Goal: Task Accomplishment & Management: Manage account settings

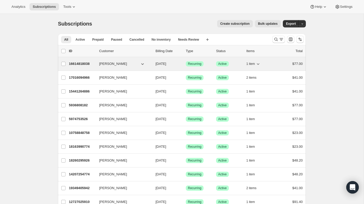
click at [259, 64] on icon "button" at bounding box center [257, 63] width 5 height 5
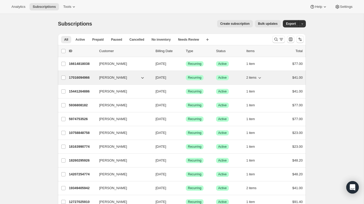
click at [259, 78] on icon "button" at bounding box center [259, 77] width 5 height 5
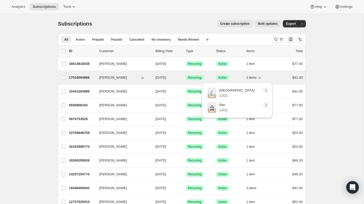
click at [259, 78] on icon "button" at bounding box center [259, 77] width 5 height 5
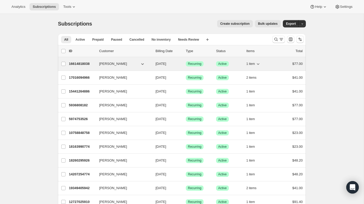
click at [258, 63] on icon "button" at bounding box center [257, 63] width 5 height 5
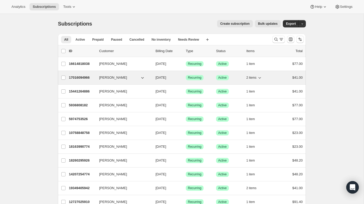
click at [259, 77] on icon "button" at bounding box center [259, 77] width 5 height 5
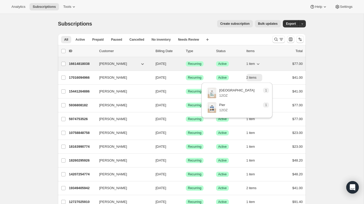
click at [90, 64] on p "16614818038" at bounding box center [82, 63] width 26 height 5
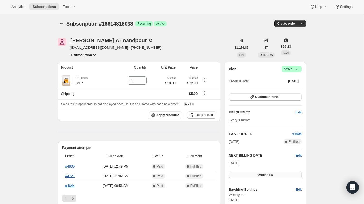
click at [264, 175] on span "Order now" at bounding box center [265, 175] width 16 height 4
click at [265, 175] on span "Click to confirm" at bounding box center [265, 175] width 24 height 4
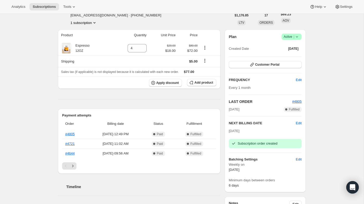
scroll to position [33, 0]
click at [298, 160] on span "Edit" at bounding box center [298, 158] width 6 height 5
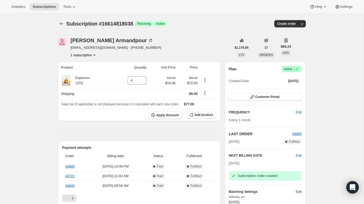
select select "WEEKDAY"
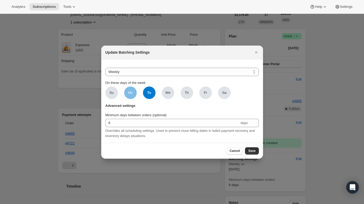
click at [129, 94] on span "Mo" at bounding box center [130, 92] width 5 height 5
click at [0, 0] on input "Mo" at bounding box center [0, 0] width 0 height 0
click at [155, 93] on ul "Su Mo Mo Tu Tu We Th Fr Sa" at bounding box center [167, 93] width 125 height 13
click at [150, 93] on span "Tu" at bounding box center [149, 93] width 13 height 13
click at [254, 152] on span "Save" at bounding box center [251, 151] width 7 height 4
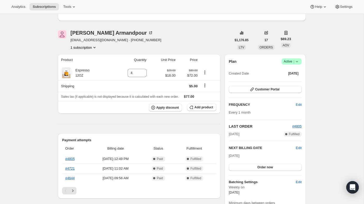
scroll to position [0, 0]
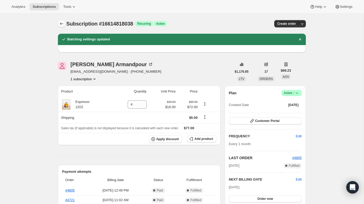
click at [62, 26] on icon "Subscriptions" at bounding box center [61, 23] width 5 height 5
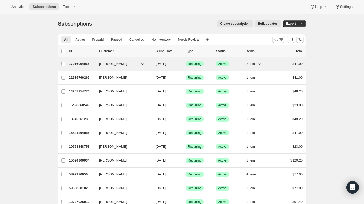
click at [122, 63] on span "[PERSON_NAME]" at bounding box center [113, 63] width 28 height 5
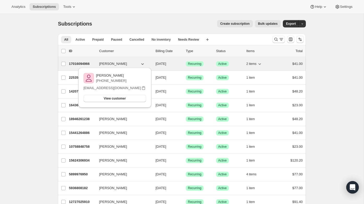
click at [89, 62] on p "17016094966" at bounding box center [82, 63] width 26 height 5
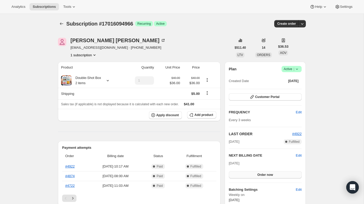
click at [269, 177] on button "Order now" at bounding box center [265, 174] width 73 height 7
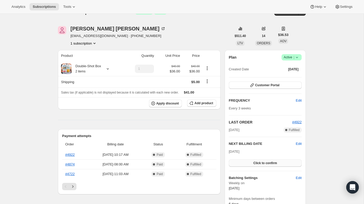
scroll to position [22, 0]
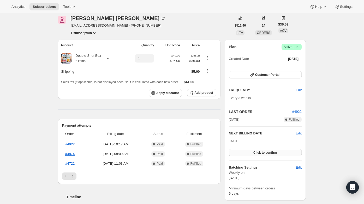
click at [271, 152] on span "Click to confirm" at bounding box center [265, 153] width 24 height 4
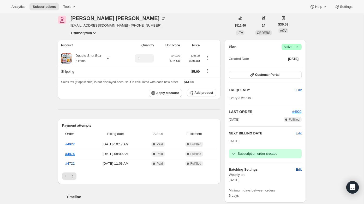
click at [299, 168] on span "Edit" at bounding box center [298, 169] width 6 height 5
select select "WEEKDAY"
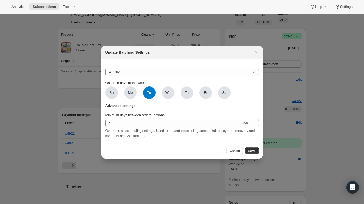
scroll to position [0, 0]
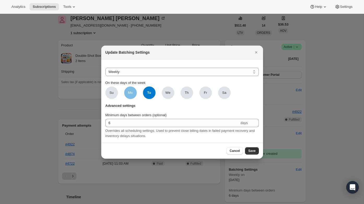
click at [128, 93] on span "Mo" at bounding box center [130, 92] width 5 height 5
click at [0, 0] on input "Mo" at bounding box center [0, 0] width 0 height 0
click at [152, 93] on span "Tu" at bounding box center [149, 93] width 13 height 13
click at [255, 152] on span "Save" at bounding box center [251, 151] width 7 height 4
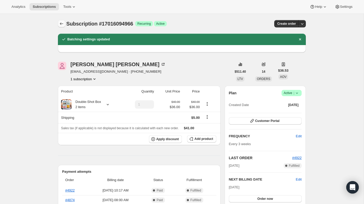
click at [61, 24] on icon "Subscriptions" at bounding box center [61, 23] width 5 height 5
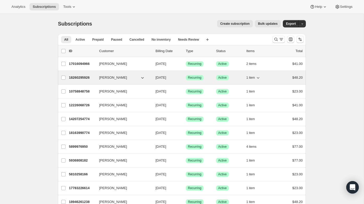
click at [258, 78] on icon "button" at bounding box center [257, 77] width 5 height 5
click at [258, 78] on icon "button" at bounding box center [257, 78] width 3 height 2
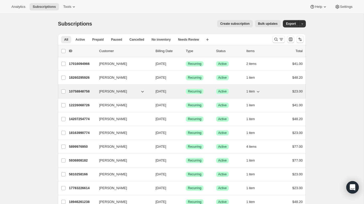
click at [258, 92] on icon "button" at bounding box center [257, 92] width 3 height 2
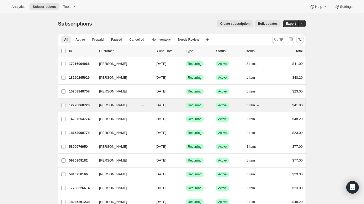
click at [257, 105] on icon "button" at bounding box center [257, 106] width 3 height 2
click at [257, 105] on icon "button" at bounding box center [257, 105] width 5 height 5
click at [258, 106] on icon "button" at bounding box center [257, 106] width 3 height 2
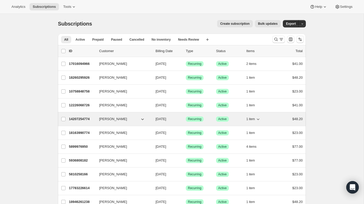
click at [259, 117] on icon "button" at bounding box center [257, 118] width 5 height 5
click at [259, 118] on icon "button" at bounding box center [257, 118] width 5 height 5
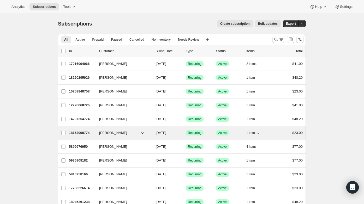
click at [258, 132] on icon "button" at bounding box center [257, 132] width 5 height 5
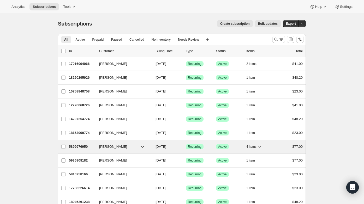
click at [258, 146] on icon "button" at bounding box center [259, 146] width 5 height 5
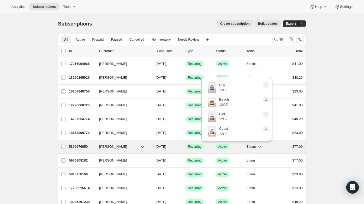
click at [258, 146] on icon "button" at bounding box center [259, 146] width 5 height 5
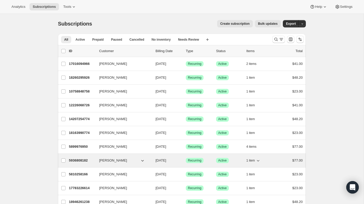
click at [259, 159] on icon "button" at bounding box center [257, 160] width 5 height 5
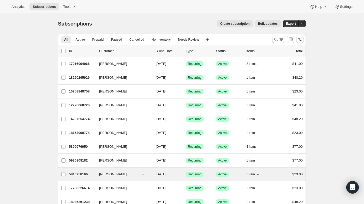
click at [260, 172] on icon "button" at bounding box center [257, 174] width 5 height 5
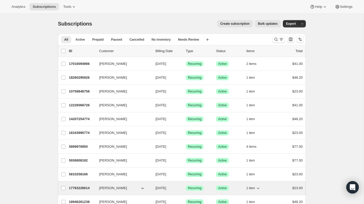
click at [259, 186] on icon "button" at bounding box center [257, 188] width 5 height 5
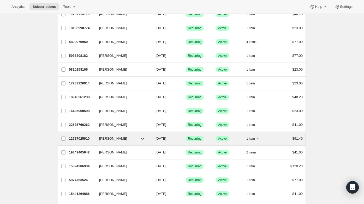
scroll to position [107, 0]
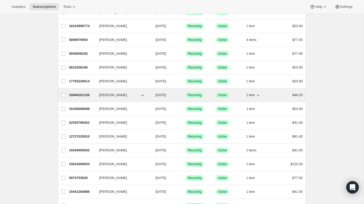
click at [258, 95] on icon "button" at bounding box center [257, 96] width 3 height 2
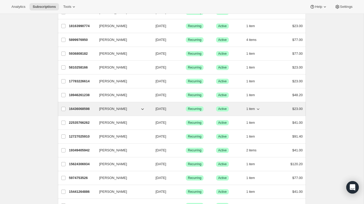
click at [258, 107] on icon "button" at bounding box center [257, 108] width 5 height 5
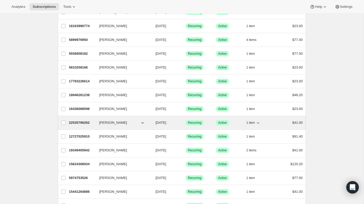
click at [259, 120] on icon "button" at bounding box center [257, 122] width 5 height 5
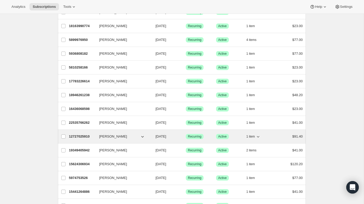
click at [257, 136] on icon "button" at bounding box center [257, 136] width 5 height 5
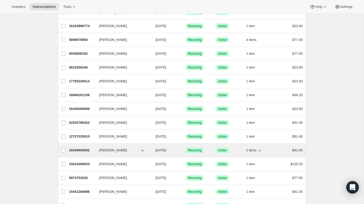
click at [258, 150] on icon "button" at bounding box center [259, 150] width 5 height 5
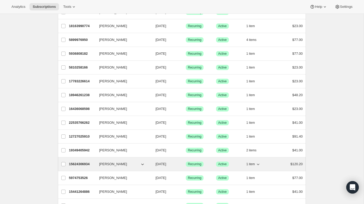
click at [258, 163] on icon "button" at bounding box center [257, 164] width 5 height 5
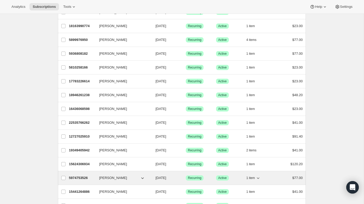
click at [258, 176] on icon "button" at bounding box center [257, 177] width 5 height 5
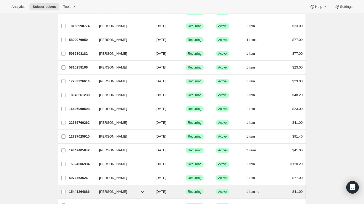
click at [257, 193] on icon "button" at bounding box center [257, 191] width 5 height 5
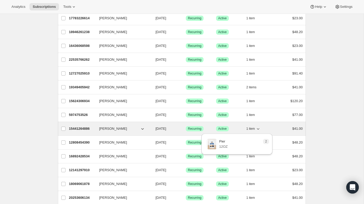
scroll to position [178, 0]
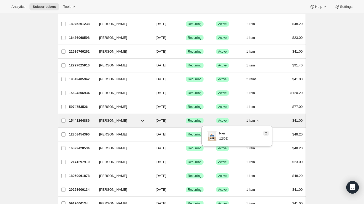
click at [255, 122] on button "1 item" at bounding box center [253, 120] width 14 height 7
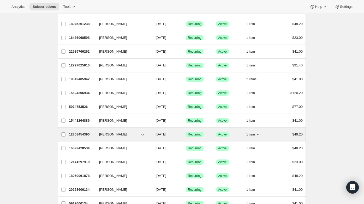
click at [258, 134] on icon "button" at bounding box center [257, 134] width 5 height 5
click at [87, 134] on p "12808454390" at bounding box center [82, 134] width 26 height 5
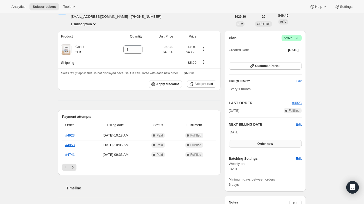
scroll to position [31, 0]
click at [299, 123] on span "Edit" at bounding box center [298, 124] width 6 height 5
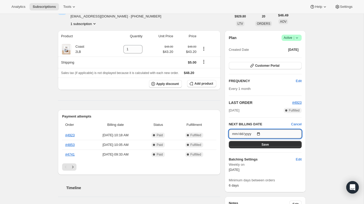
click at [297, 133] on input "[DATE]" at bounding box center [265, 134] width 73 height 9
type input "[DATE]"
click at [258, 145] on button "Save" at bounding box center [265, 144] width 73 height 7
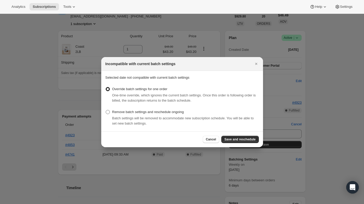
click at [181, 113] on span "Remove batch settings and reschedule ongoing" at bounding box center [148, 112] width 72 height 4
click at [106, 110] on input "Remove batch settings and reschedule ongoing" at bounding box center [106, 110] width 0 height 0
radio input "true"
click at [243, 141] on span "Save and reschedule" at bounding box center [239, 139] width 31 height 4
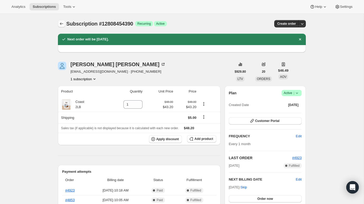
click at [62, 22] on icon "Subscriptions" at bounding box center [61, 23] width 5 height 5
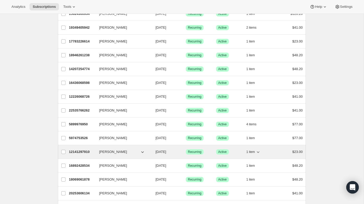
scroll to position [169, 0]
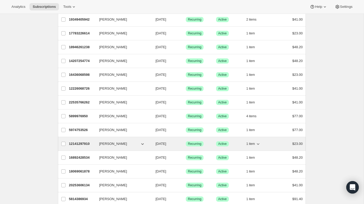
click at [255, 143] on button "1 item" at bounding box center [253, 143] width 14 height 7
click at [78, 145] on p "12141297910" at bounding box center [82, 143] width 26 height 5
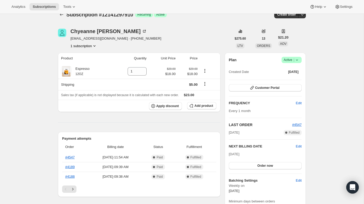
scroll to position [21, 0]
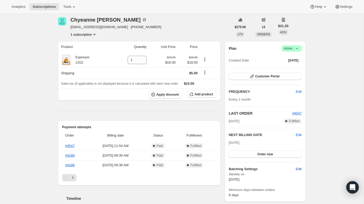
click at [298, 168] on span "Edit" at bounding box center [298, 169] width 6 height 5
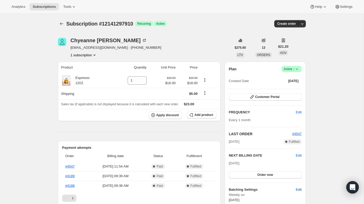
select select "WEEKDAY"
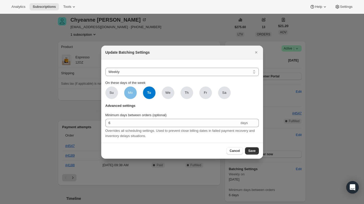
click at [131, 94] on span "Mo" at bounding box center [130, 92] width 5 height 5
click at [0, 0] on input "Mo" at bounding box center [0, 0] width 0 height 0
click at [149, 93] on span "Tu" at bounding box center [149, 93] width 13 height 13
click at [251, 152] on span "Save" at bounding box center [251, 151] width 7 height 4
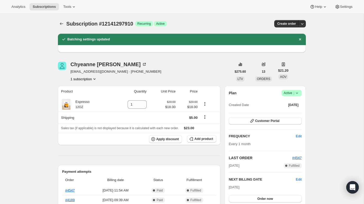
scroll to position [21, 0]
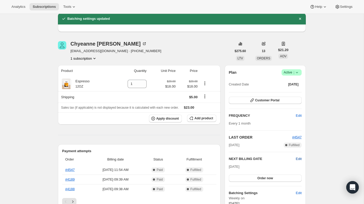
click at [298, 157] on span "Edit" at bounding box center [298, 158] width 6 height 5
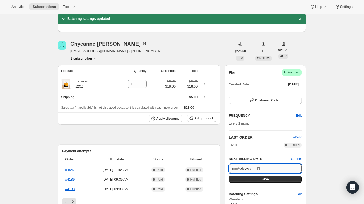
click at [295, 168] on input "[DATE]" at bounding box center [265, 168] width 73 height 9
type input "[DATE]"
click at [258, 179] on button "Save" at bounding box center [265, 179] width 73 height 7
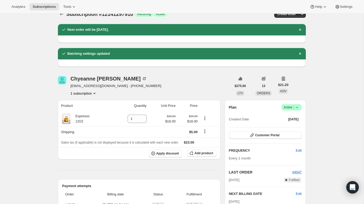
scroll to position [0, 0]
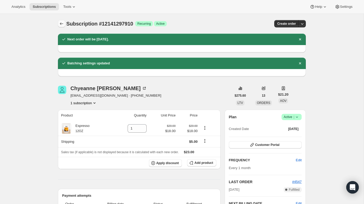
click at [61, 23] on icon "Subscriptions" at bounding box center [61, 23] width 5 height 5
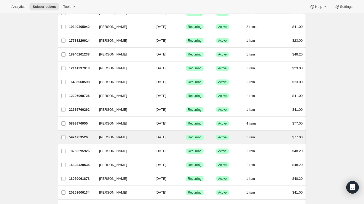
scroll to position [162, 0]
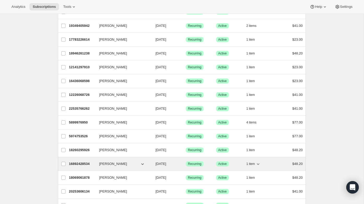
click at [260, 164] on icon "button" at bounding box center [257, 163] width 5 height 5
click at [104, 163] on span "[PERSON_NAME]" at bounding box center [113, 163] width 28 height 5
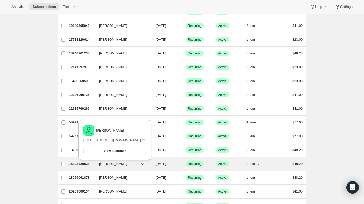
click at [89, 164] on p "16892428534" at bounding box center [82, 163] width 26 height 5
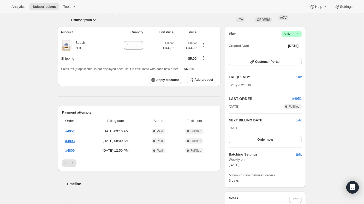
scroll to position [38, 0]
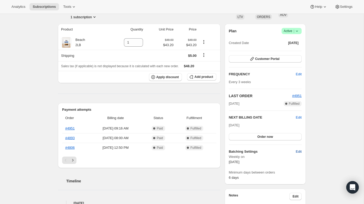
click at [301, 152] on span "Edit" at bounding box center [298, 151] width 6 height 5
select select "WEEKDAY"
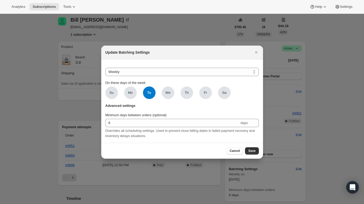
scroll to position [0, 0]
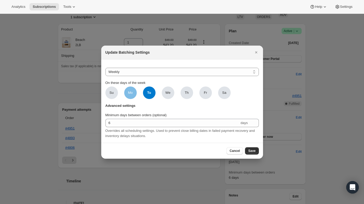
click at [132, 93] on span "Mo" at bounding box center [130, 92] width 5 height 5
click at [0, 0] on input "Mo" at bounding box center [0, 0] width 0 height 0
click at [152, 93] on span "Tu" at bounding box center [149, 93] width 13 height 13
click at [250, 151] on span "Save" at bounding box center [251, 151] width 7 height 4
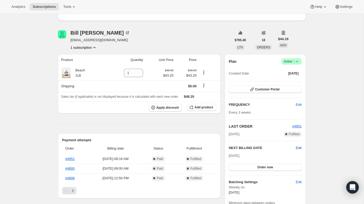
click at [299, 146] on span "Edit" at bounding box center [298, 147] width 6 height 5
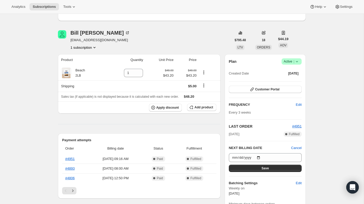
click at [260, 152] on div "NEXT BILLING DATE Cancel [DATE] Save" at bounding box center [265, 158] width 73 height 27
click at [258, 155] on input "[DATE]" at bounding box center [265, 157] width 73 height 9
click at [299, 157] on input "[DATE]" at bounding box center [265, 157] width 73 height 9
click at [295, 158] on input "[DATE]" at bounding box center [265, 157] width 73 height 9
type input "[DATE]"
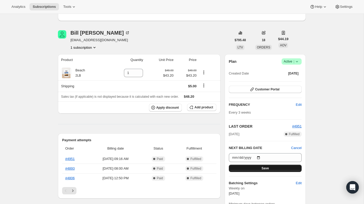
click at [261, 170] on button "Save" at bounding box center [265, 168] width 73 height 7
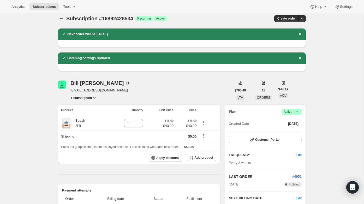
scroll to position [0, 0]
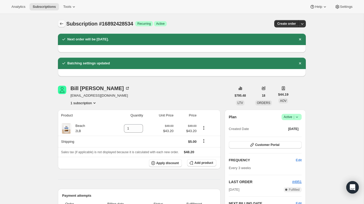
click at [61, 23] on icon "Subscriptions" at bounding box center [61, 23] width 5 height 5
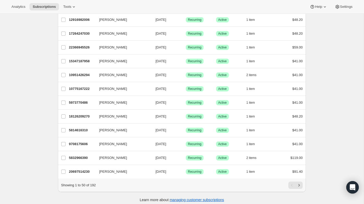
scroll to position [572, 0]
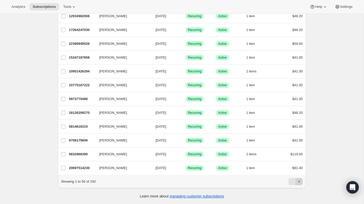
click at [298, 182] on icon "Next" at bounding box center [298, 181] width 5 height 5
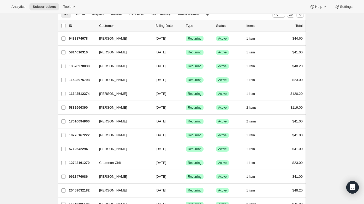
scroll to position [0, 0]
